Goal: Navigation & Orientation: Find specific page/section

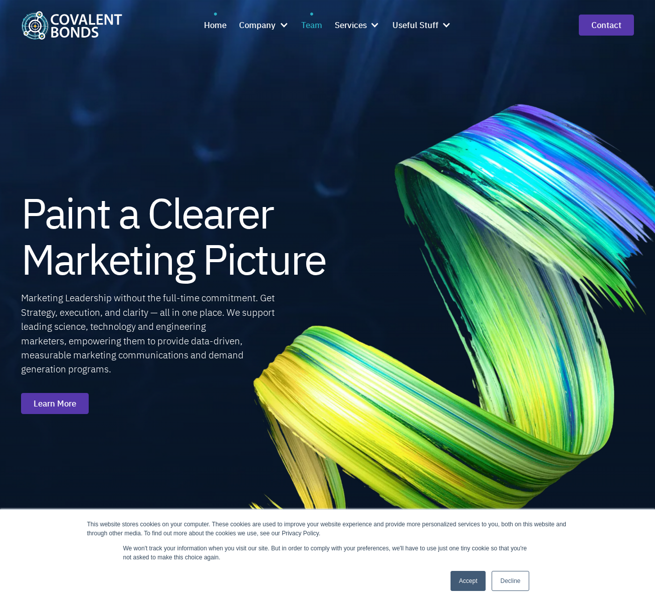
click at [315, 25] on div "Team" at bounding box center [311, 26] width 21 height 14
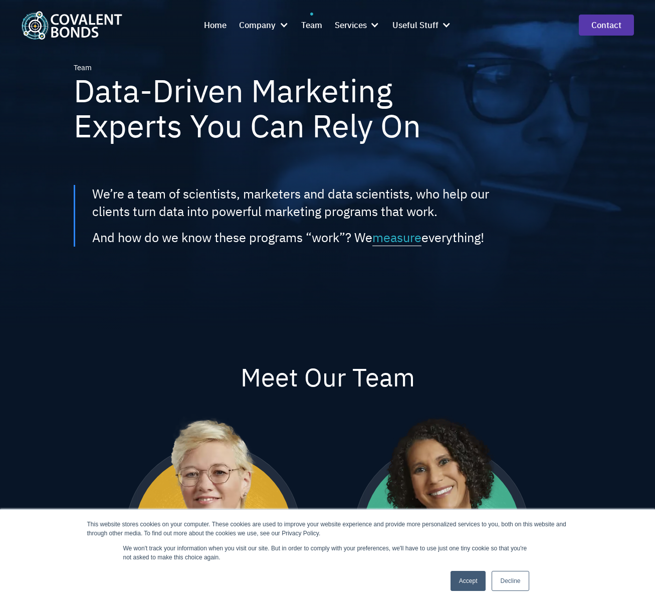
scroll to position [32, 0]
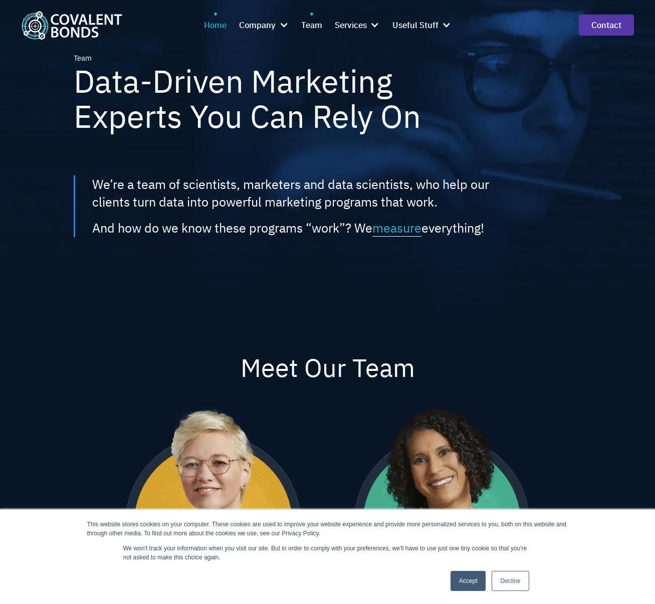
click at [215, 26] on div "Home" at bounding box center [215, 26] width 23 height 14
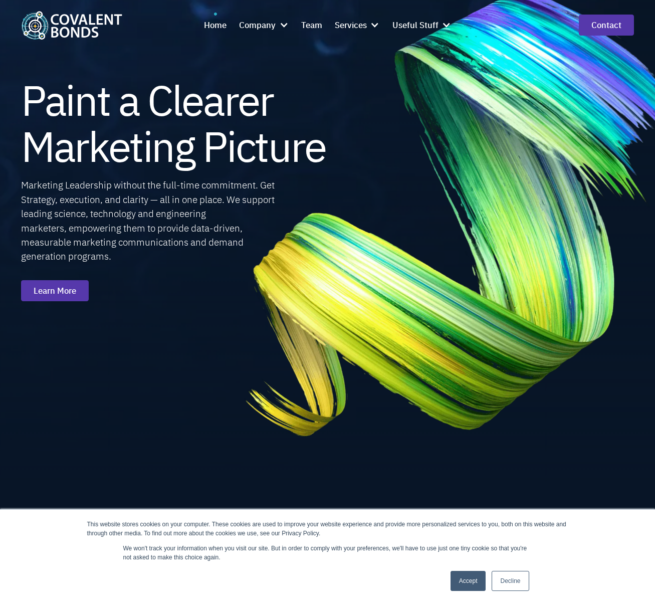
scroll to position [138, 0]
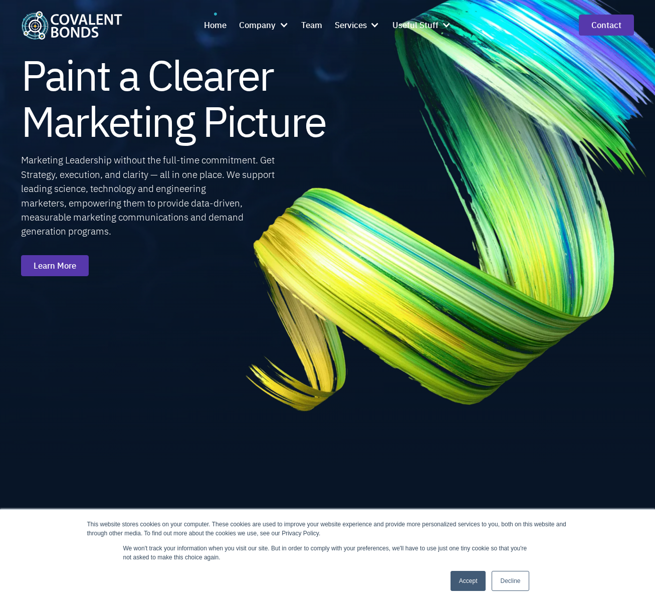
drag, startPoint x: 70, startPoint y: 265, endPoint x: 274, endPoint y: 258, distance: 204.6
click at [70, 265] on link "Learn More" at bounding box center [55, 265] width 68 height 21
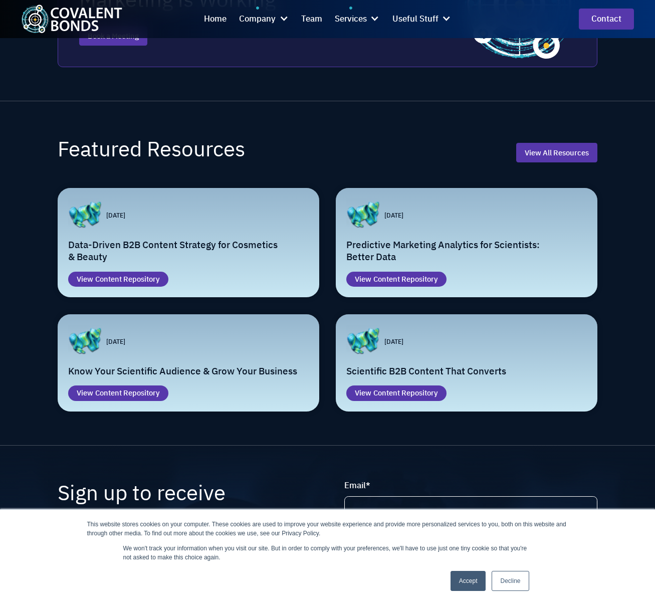
scroll to position [1730, 0]
